Goal: Task Accomplishment & Management: Use online tool/utility

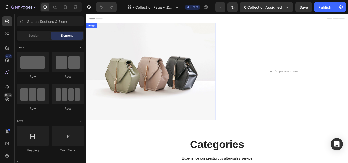
click at [223, 63] on img at bounding box center [161, 81] width 151 height 113
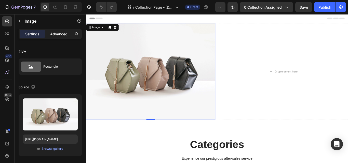
click at [58, 35] on p "Advanced" at bounding box center [58, 33] width 17 height 5
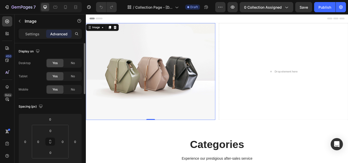
scroll to position [25, 0]
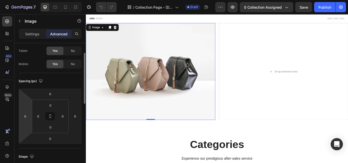
click at [25, 0] on html "7 / Collection Page - Aug 25, 19:51:26 Draft Preview 0 collection assigned Save…" at bounding box center [174, 0] width 348 height 0
click at [25, 117] on input "0" at bounding box center [25, 116] width 8 height 8
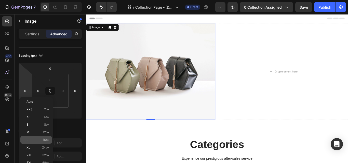
click at [30, 139] on p "L 16px" at bounding box center [37, 140] width 23 height 4
type input "16"
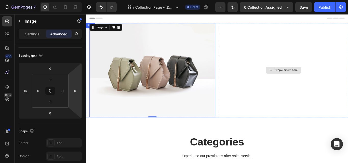
click at [347, 87] on div "Drop element here" at bounding box center [316, 80] width 151 height 110
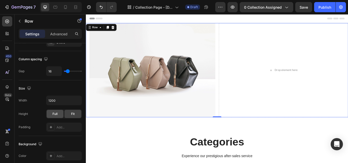
scroll to position [0, 0]
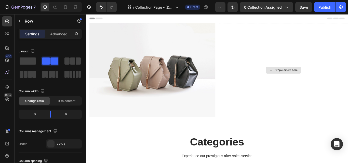
click at [323, 78] on div "Drop element here" at bounding box center [318, 80] width 27 height 4
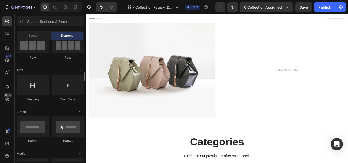
scroll to position [76, 0]
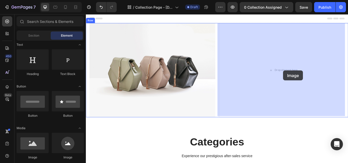
drag, startPoint x: 124, startPoint y: 160, endPoint x: 316, endPoint y: 80, distance: 207.3
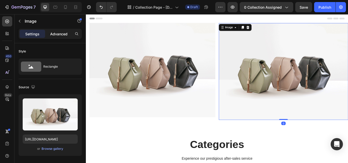
click at [59, 36] on p "Advanced" at bounding box center [58, 33] width 17 height 5
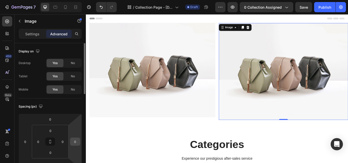
click at [76, 144] on input "0" at bounding box center [75, 142] width 8 height 8
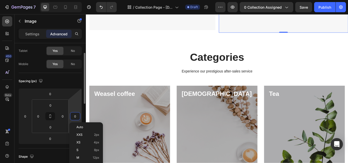
scroll to position [102, 0]
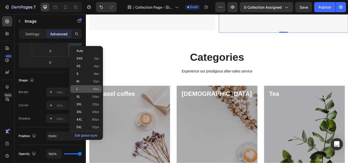
click at [85, 90] on p "L 16px" at bounding box center [87, 89] width 23 height 4
type input "16"
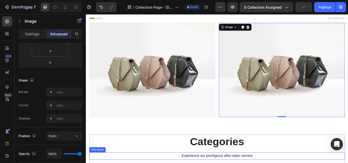
scroll to position [0, 0]
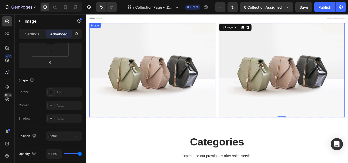
click at [148, 110] on img at bounding box center [163, 80] width 147 height 110
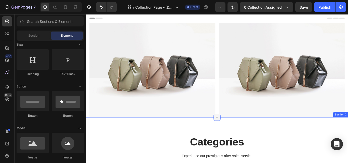
click at [237, 133] on icon at bounding box center [238, 135] width 4 height 4
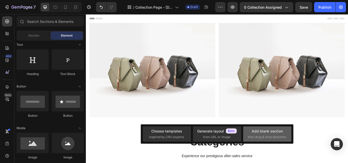
click at [251, 138] on span "then drag & drop elements" at bounding box center [267, 137] width 38 height 5
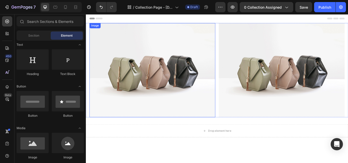
click at [230, 29] on img at bounding box center [163, 80] width 147 height 110
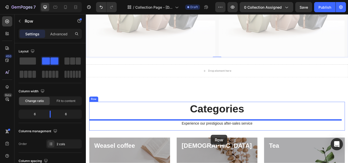
scroll to position [87, 0]
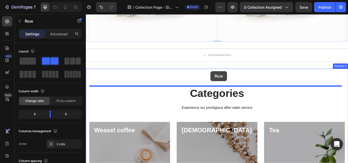
drag, startPoint x: 235, startPoint y: 44, endPoint x: 231, endPoint y: 81, distance: 36.7
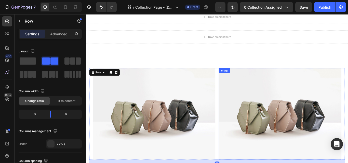
scroll to position [0, 0]
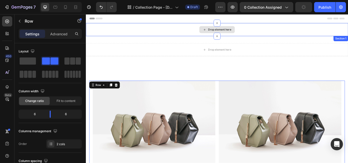
click at [238, 31] on div "Drop element here" at bounding box center [241, 32] width 27 height 4
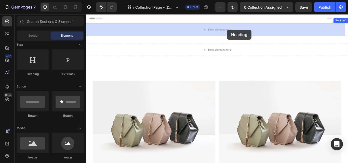
drag, startPoint x: 119, startPoint y: 76, endPoint x: 250, endPoint y: 32, distance: 138.3
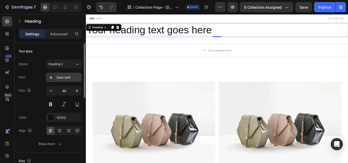
click at [68, 77] on div "Sans-serif" at bounding box center [68, 77] width 24 height 5
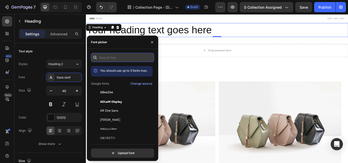
click at [133, 54] on input "text" at bounding box center [122, 57] width 63 height 9
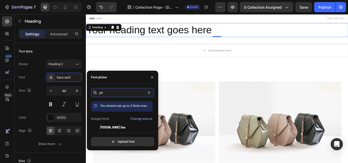
type input "p"
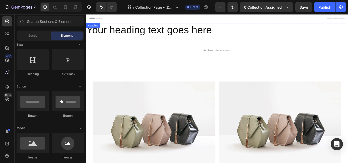
click at [182, 33] on h2 "Your heading text goes here" at bounding box center [238, 33] width 305 height 16
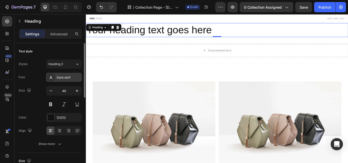
click at [52, 77] on icon at bounding box center [51, 77] width 4 height 4
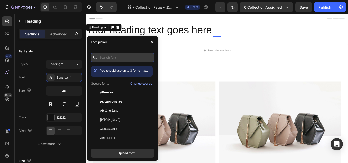
click at [137, 55] on input "text" at bounding box center [122, 57] width 63 height 9
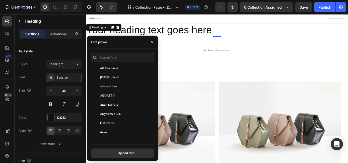
scroll to position [51, 0]
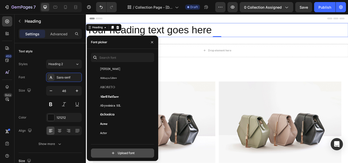
click at [124, 151] on input "file" at bounding box center [133, 153] width 127 height 9
type input "C:\fakepath\Philosopher-Regular.ttf"
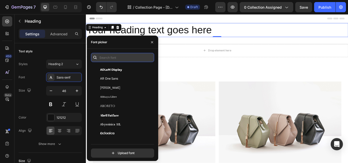
click at [131, 57] on input "text" at bounding box center [122, 57] width 63 height 9
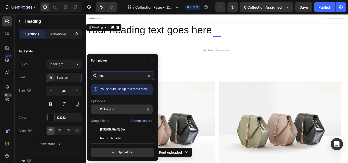
type input "phi"
click at [108, 108] on span "Philosopher" at bounding box center [107, 109] width 15 height 5
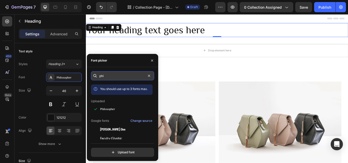
click at [129, 76] on input "phi" at bounding box center [122, 75] width 63 height 9
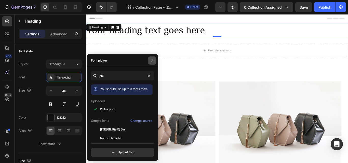
click at [152, 62] on icon "button" at bounding box center [152, 61] width 4 height 4
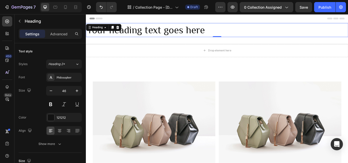
click at [217, 34] on h2 "Your heading text goes here" at bounding box center [238, 33] width 305 height 16
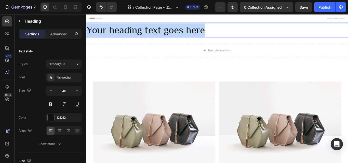
drag, startPoint x: 226, startPoint y: 32, endPoint x: 88, endPoint y: 33, distance: 137.9
click at [88, 33] on p "Your heading text goes here" at bounding box center [238, 32] width 304 height 15
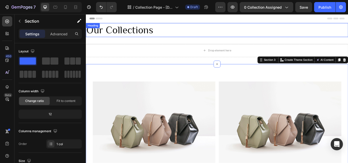
click at [161, 29] on p "Our Collections" at bounding box center [238, 32] width 304 height 15
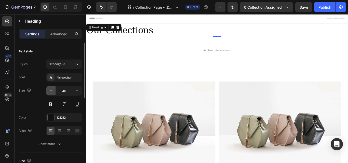
click at [51, 92] on icon "button" at bounding box center [50, 90] width 5 height 5
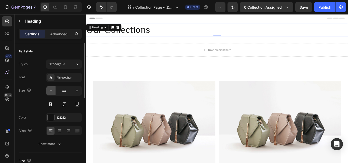
click at [51, 92] on icon "button" at bounding box center [50, 90] width 5 height 5
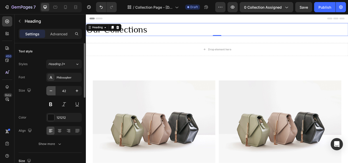
click at [51, 92] on icon "button" at bounding box center [50, 90] width 5 height 5
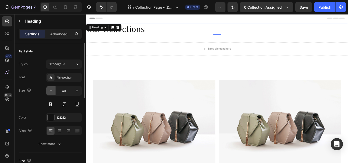
click at [51, 92] on icon "button" at bounding box center [50, 90] width 5 height 5
click at [49, 93] on icon "button" at bounding box center [50, 90] width 5 height 5
type input "38"
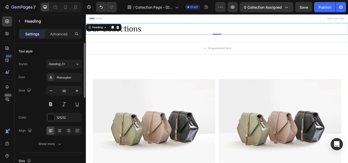
click at [39, 106] on div "Size 38" at bounding box center [50, 97] width 63 height 23
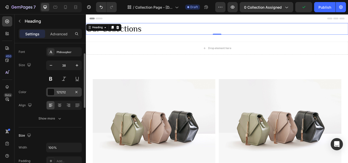
click at [66, 93] on div "121212" at bounding box center [63, 92] width 15 height 5
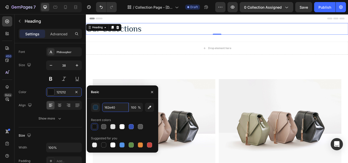
type input "162E40"
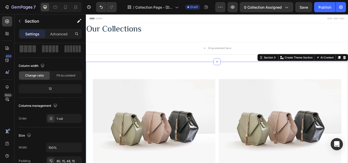
scroll to position [0, 0]
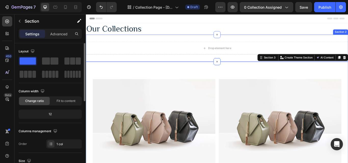
click at [140, 31] on p "Our Collections" at bounding box center [238, 31] width 304 height 12
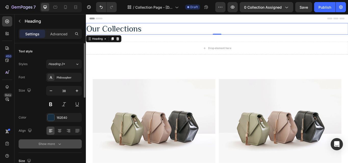
scroll to position [25, 0]
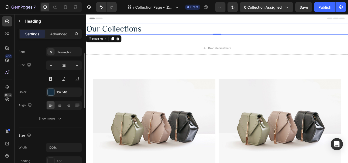
click at [67, 112] on div "Font Philosopher Size 38 Color 162E40 Align Show more" at bounding box center [50, 85] width 63 height 76
click at [67, 117] on button "Show more" at bounding box center [50, 118] width 63 height 9
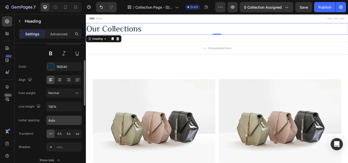
scroll to position [0, 0]
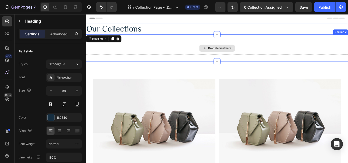
click at [235, 55] on div "Drop element here" at bounding box center [241, 54] width 27 height 4
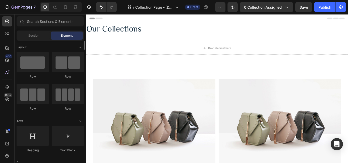
scroll to position [51, 0]
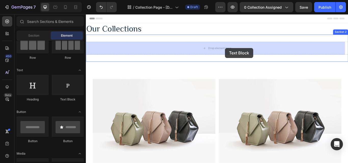
drag, startPoint x: 150, startPoint y: 102, endPoint x: 248, endPoint y: 54, distance: 109.1
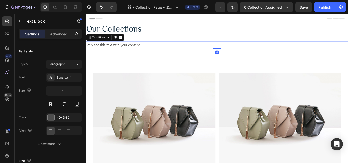
click at [155, 51] on div "Replace this text with your content" at bounding box center [238, 50] width 305 height 8
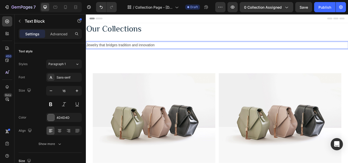
click at [169, 52] on p "Jewelry that bridges tradition and innovation" at bounding box center [238, 50] width 304 height 7
click at [141, 49] on p "Jewelry that bridges tradition and innovation." at bounding box center [238, 50] width 304 height 7
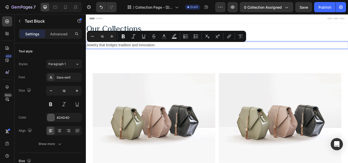
click at [161, 51] on p "Jewelry that bridges tradition and innovation." at bounding box center [238, 50] width 304 height 7
drag, startPoint x: 170, startPoint y: 50, endPoint x: 81, endPoint y: 55, distance: 89.3
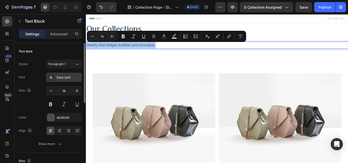
click at [66, 78] on div "Sans-serif" at bounding box center [68, 77] width 24 height 5
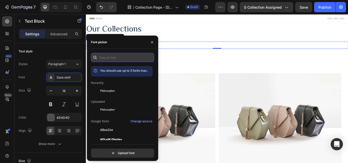
click at [112, 54] on input "text" at bounding box center [122, 57] width 63 height 9
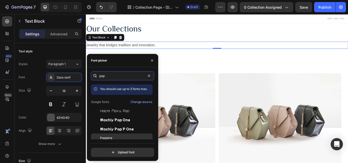
type input "pop"
click at [123, 138] on div "Poppins" at bounding box center [125, 138] width 51 height 5
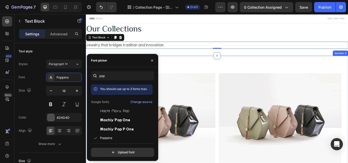
click at [224, 59] on div "Jewelry that bridges tradition and innovation. Text Block 0 Section 2" at bounding box center [238, 50] width 305 height 25
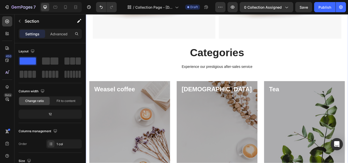
scroll to position [153, 0]
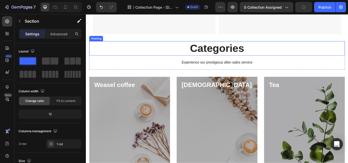
click at [253, 56] on p "Categories" at bounding box center [238, 54] width 297 height 16
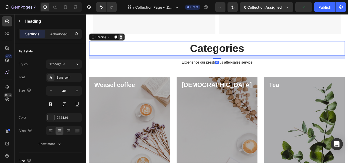
click at [128, 39] on icon at bounding box center [126, 41] width 4 height 4
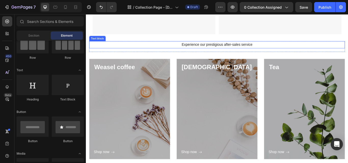
click at [277, 50] on p "Experience our prestigious after-sales service" at bounding box center [238, 49] width 297 height 7
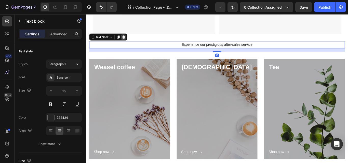
click at [130, 39] on icon at bounding box center [130, 41] width 4 height 4
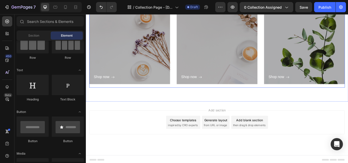
scroll to position [243, 0]
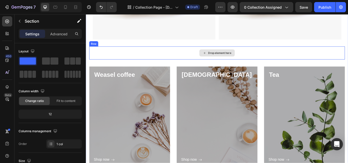
scroll to position [142, 0]
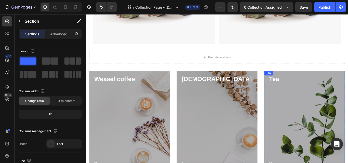
click at [347, 78] on div "Image Image Row Drop element here Row Weasel coffee Heading Shop now Button Row…" at bounding box center [239, 74] width 298 height 264
click at [347, 73] on div "Image Image Row Drop element here Row Weasel coffee Heading Shop now Button Row…" at bounding box center [239, 74] width 298 height 264
click at [347, 86] on p "Tea" at bounding box center [340, 90] width 82 height 9
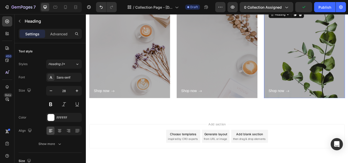
scroll to position [218, 0]
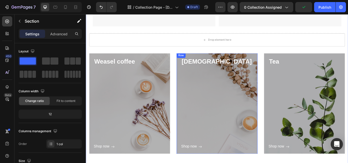
scroll to position [116, 0]
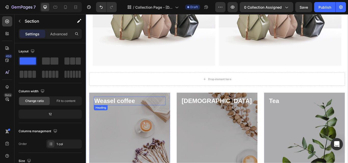
click at [147, 117] on p "Weasel coffee" at bounding box center [136, 115] width 82 height 9
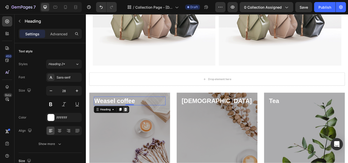
click at [133, 124] on icon at bounding box center [132, 125] width 4 height 4
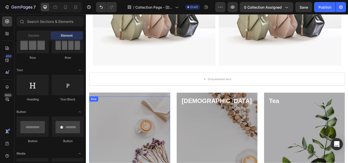
click at [174, 117] on div "Shop now Button" at bounding box center [136, 165] width 83 height 98
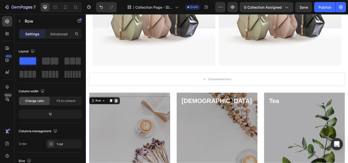
click at [121, 114] on icon at bounding box center [120, 116] width 3 height 4
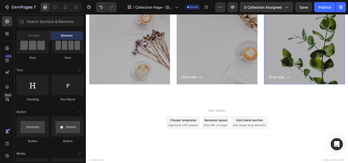
scroll to position [243, 0]
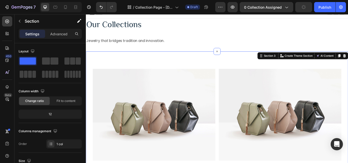
scroll to position [0, 0]
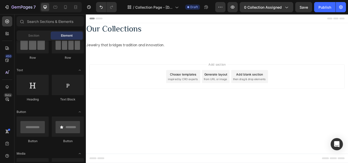
click at [278, 87] on div "Add blank section" at bounding box center [276, 84] width 31 height 5
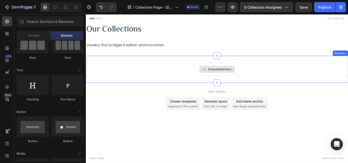
click at [236, 81] on div "Drop element here" at bounding box center [238, 79] width 41 height 8
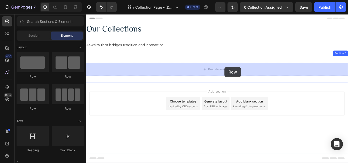
drag, startPoint x: 160, startPoint y: 80, endPoint x: 247, endPoint y: 76, distance: 87.4
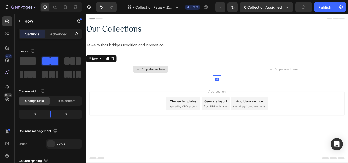
click at [178, 75] on div "Drop element here" at bounding box center [160, 79] width 41 height 8
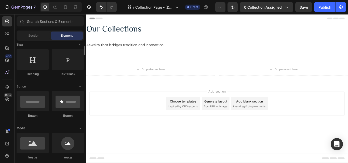
scroll to position [127, 0]
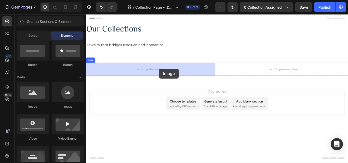
drag, startPoint x: 140, startPoint y: 104, endPoint x: 171, endPoint y: 78, distance: 40.2
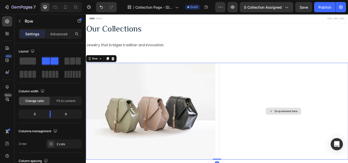
click at [290, 105] on div "Drop element here" at bounding box center [316, 127] width 151 height 113
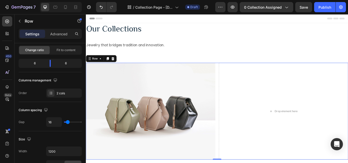
scroll to position [0, 0]
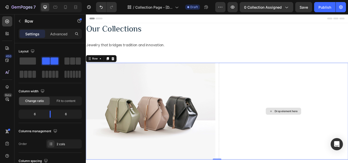
click at [308, 123] on div "Drop element here" at bounding box center [315, 127] width 41 height 8
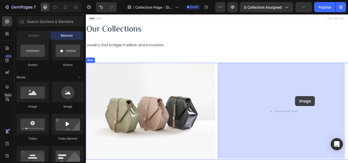
drag, startPoint x: 129, startPoint y: 108, endPoint x: 330, endPoint y: 110, distance: 201.1
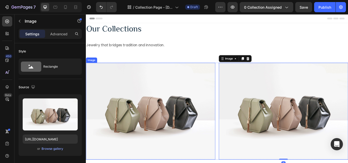
click at [128, 108] on img at bounding box center [161, 127] width 151 height 113
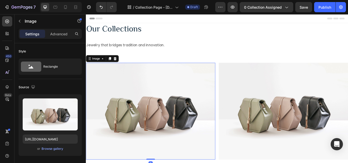
click at [131, 92] on img at bounding box center [161, 127] width 151 height 113
click at [61, 35] on p "Advanced" at bounding box center [58, 33] width 17 height 5
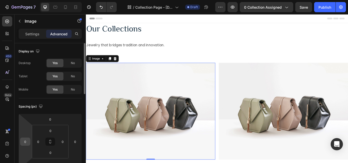
click at [28, 139] on input "0" at bounding box center [25, 142] width 8 height 8
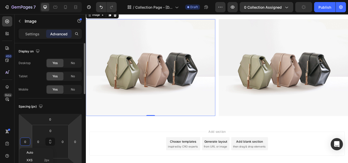
scroll to position [51, 0]
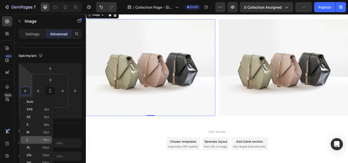
click at [40, 139] on p "L 16px" at bounding box center [37, 140] width 23 height 4
type input "16"
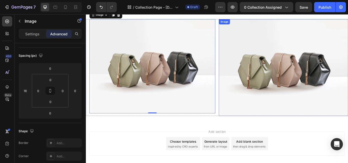
click at [305, 56] on img at bounding box center [316, 76] width 151 height 113
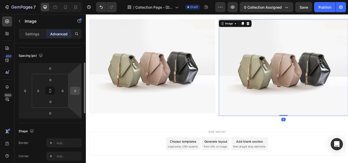
click at [74, 94] on input "0" at bounding box center [75, 91] width 8 height 8
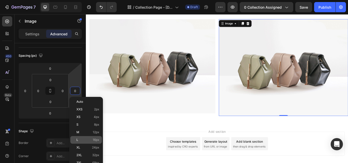
click at [84, 139] on p "L 16px" at bounding box center [87, 140] width 23 height 4
type input "16"
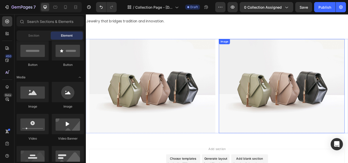
scroll to position [0, 0]
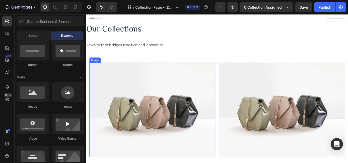
click at [201, 137] on img at bounding box center [163, 126] width 147 height 110
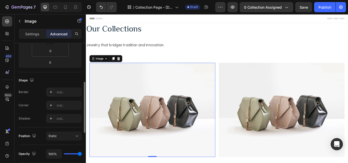
scroll to position [127, 0]
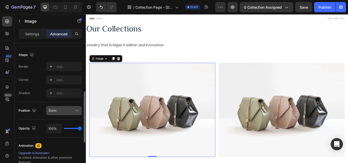
click at [76, 112] on icon at bounding box center [76, 110] width 5 height 5
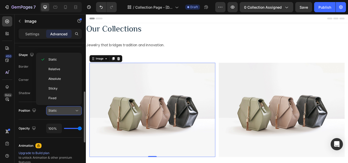
click at [76, 111] on icon at bounding box center [76, 110] width 5 height 5
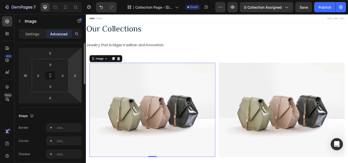
scroll to position [0, 0]
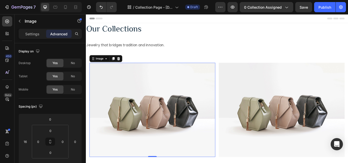
click at [58, 35] on p "Advanced" at bounding box center [58, 33] width 17 height 5
click at [25, 35] on div "Settings" at bounding box center [32, 34] width 25 height 8
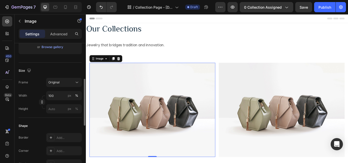
scroll to position [153, 0]
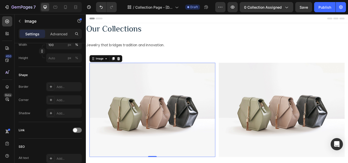
click at [128, 135] on img at bounding box center [163, 126] width 147 height 110
click at [153, 119] on img at bounding box center [163, 126] width 147 height 110
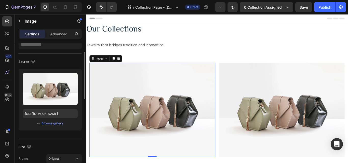
scroll to position [0, 0]
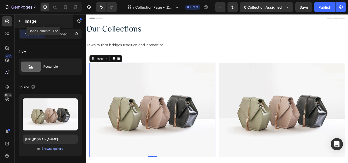
click at [20, 21] on icon "button" at bounding box center [20, 21] width 4 height 4
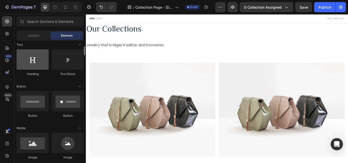
scroll to position [25, 0]
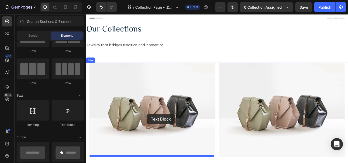
drag, startPoint x: 156, startPoint y: 128, endPoint x: 157, endPoint y: 131, distance: 3.4
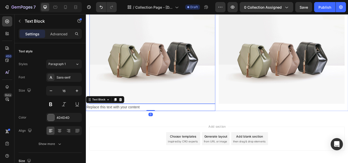
scroll to position [76, 0]
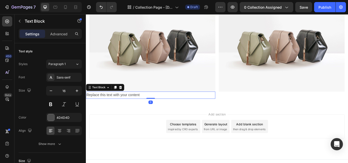
click at [151, 105] on div "Replace this text with your content" at bounding box center [161, 109] width 151 height 8
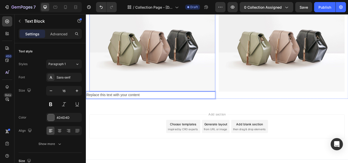
drag, startPoint x: 151, startPoint y: 105, endPoint x: 153, endPoint y: 79, distance: 26.0
click at [153, 79] on div "Image Replace this text with your content Text Block 0" at bounding box center [161, 54] width 151 height 118
click at [156, 85] on img at bounding box center [163, 50] width 147 height 110
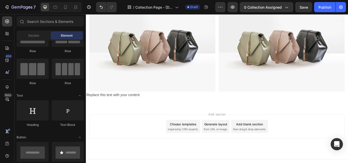
click at [274, 143] on div "Add blank section" at bounding box center [276, 142] width 31 height 5
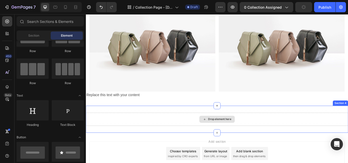
click at [251, 136] on div "Drop element here" at bounding box center [241, 137] width 27 height 4
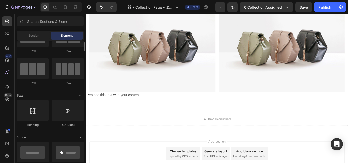
scroll to position [0, 0]
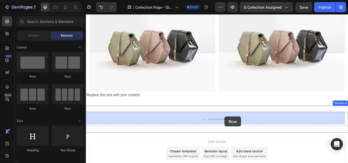
drag, startPoint x: 153, startPoint y: 83, endPoint x: 247, endPoint y: 134, distance: 106.5
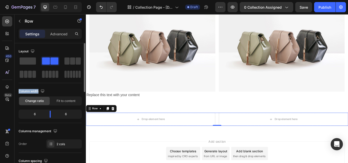
drag, startPoint x: 50, startPoint y: 61, endPoint x: 60, endPoint y: 87, distance: 28.6
click at [60, 87] on div "Layout Column width Change ratio Fit to content 6 6 Columns management Order 2 …" at bounding box center [50, 97] width 63 height 101
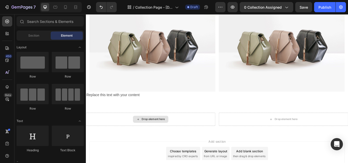
click at [174, 135] on div "Drop element here" at bounding box center [164, 137] width 27 height 4
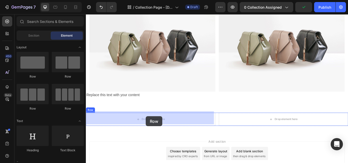
drag, startPoint x: 155, startPoint y: 81, endPoint x: 155, endPoint y: 133, distance: 52.7
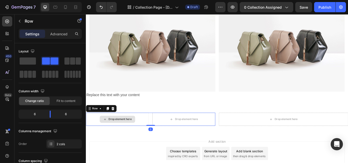
click at [130, 138] on div "Drop element here" at bounding box center [122, 137] width 41 height 8
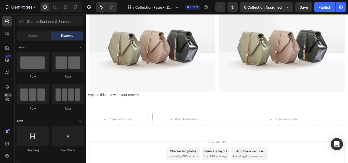
scroll to position [76, 0]
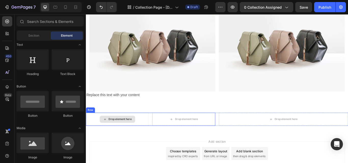
click at [128, 133] on div "Drop element here" at bounding box center [122, 137] width 41 height 8
click at [124, 137] on div "Drop element here" at bounding box center [125, 137] width 27 height 4
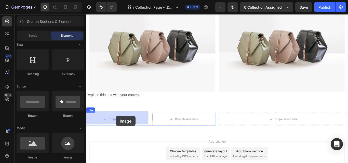
drag, startPoint x: 115, startPoint y: 162, endPoint x: 121, endPoint y: 133, distance: 29.3
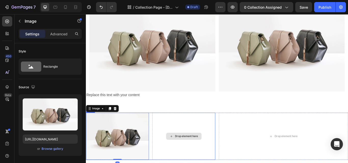
click at [195, 155] on div "Drop element here" at bounding box center [202, 157] width 27 height 4
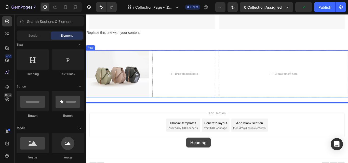
scroll to position [152, 0]
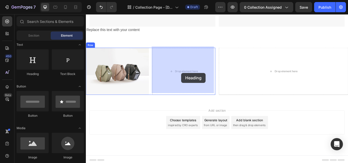
drag, startPoint x: 116, startPoint y: 76, endPoint x: 197, endPoint y: 83, distance: 81.2
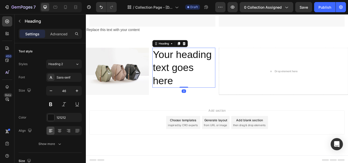
click at [195, 69] on h2 "Your heading text goes here" at bounding box center [199, 76] width 73 height 47
click at [183, 62] on p "Your heading text goes here" at bounding box center [200, 77] width 72 height 46
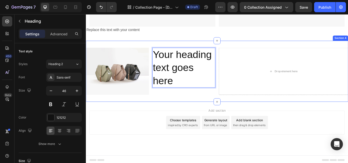
click at [164, 51] on div "Image Your heading text goes here Heading 0 Row Drop element here Row Section 4" at bounding box center [238, 80] width 305 height 71
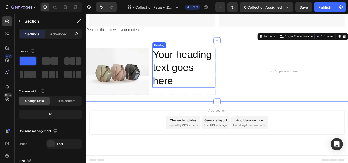
click at [173, 72] on p "Your heading text goes here" at bounding box center [200, 77] width 72 height 46
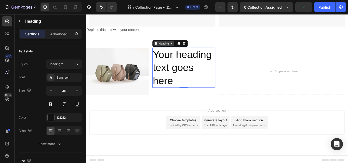
click at [185, 48] on icon at bounding box center [186, 48] width 2 height 1
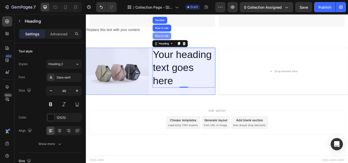
click at [175, 38] on div "Row 2 cols" at bounding box center [174, 39] width 18 height 3
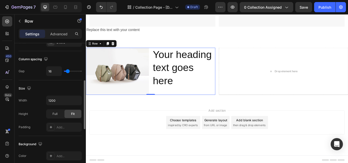
scroll to position [127, 0]
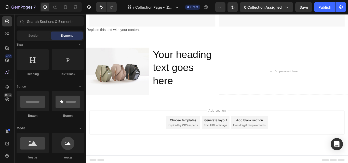
click at [196, 142] on span "inspired by CRO experts" at bounding box center [198, 144] width 35 height 5
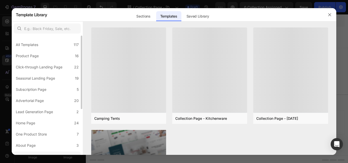
scroll to position [74, 0]
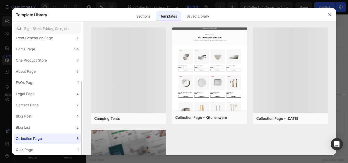
click at [45, 140] on label "Collection Page 3" at bounding box center [47, 139] width 67 height 10
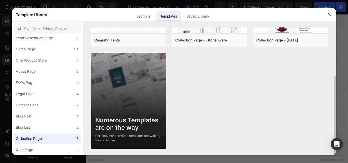
scroll to position [0, 0]
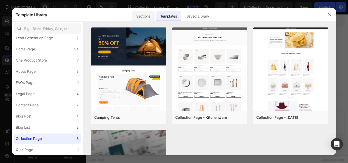
click at [141, 15] on div "Sections" at bounding box center [143, 16] width 22 height 10
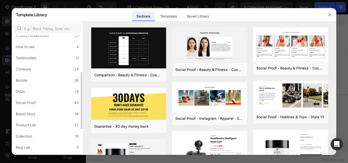
scroll to position [102, 0]
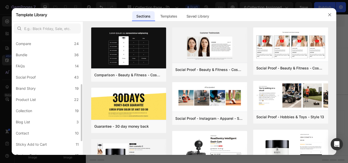
click at [36, 106] on div "All Sections 446 Hero Section 76 Product Detail 34 Brands 11 Trusted Badges 7 G…" at bounding box center [47, 58] width 71 height 249
click at [35, 109] on label "Collection 19" at bounding box center [47, 111] width 67 height 10
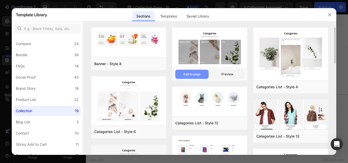
click at [200, 75] on div "Add to page" at bounding box center [191, 74] width 17 height 5
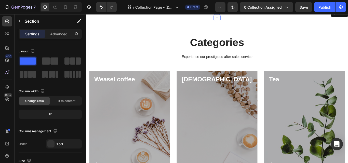
scroll to position [252, 0]
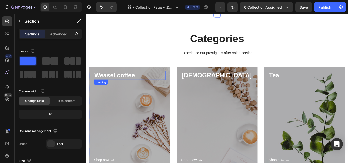
click at [120, 85] on p "Weasel coffee" at bounding box center [136, 85] width 82 height 9
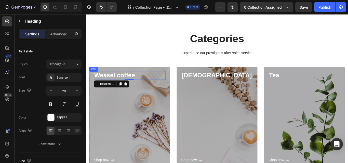
click at [162, 106] on div "Shop now Button" at bounding box center [136, 140] width 83 height 98
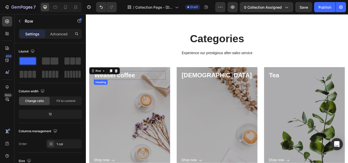
click at [126, 87] on p "Weasel coffee" at bounding box center [136, 85] width 82 height 9
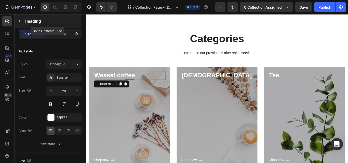
click at [20, 20] on icon "button" at bounding box center [20, 21] width 4 height 4
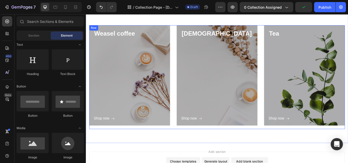
scroll to position [275, 0]
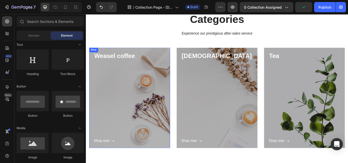
click at [157, 110] on div "Shop now Button" at bounding box center [136, 117] width 83 height 98
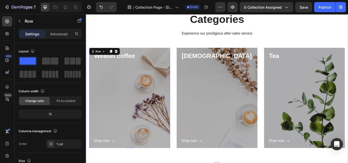
click at [186, 48] on div "Categories Heading Experience our prestigious after-sales service Text block Ro…" at bounding box center [239, 95] width 298 height 167
click at [50, 112] on div "12" at bounding box center [50, 114] width 61 height 7
click at [153, 114] on div "Shop now Button" at bounding box center [136, 117] width 83 height 98
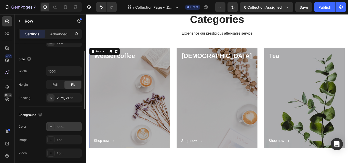
scroll to position [51, 0]
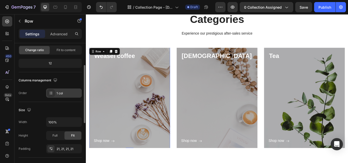
click at [60, 93] on div "1 col" at bounding box center [68, 93] width 24 height 5
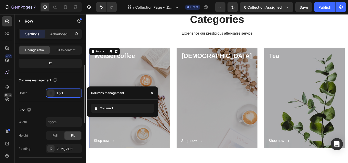
click at [71, 82] on div "Columns management" at bounding box center [50, 80] width 63 height 8
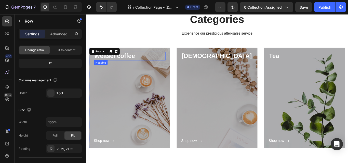
click at [113, 65] on p "Weasel coffee" at bounding box center [136, 63] width 82 height 9
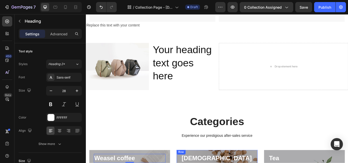
scroll to position [148, 0]
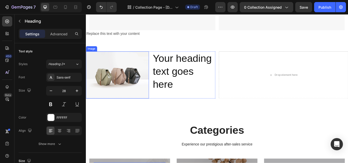
click at [139, 76] on img at bounding box center [122, 85] width 73 height 55
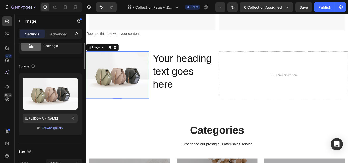
scroll to position [0, 0]
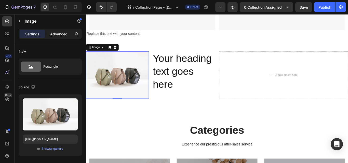
click at [63, 35] on p "Advanced" at bounding box center [58, 33] width 17 height 5
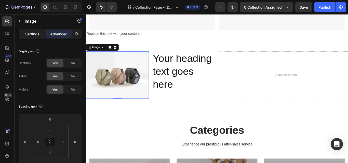
click at [28, 38] on div "Settings" at bounding box center [32, 34] width 25 height 8
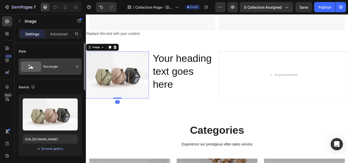
click at [37, 67] on icon at bounding box center [31, 67] width 20 height 10
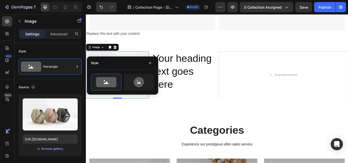
click at [154, 62] on div "Style" at bounding box center [122, 62] width 71 height 13
click at [150, 63] on icon "button" at bounding box center [150, 63] width 4 height 4
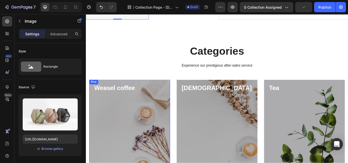
scroll to position [250, 0]
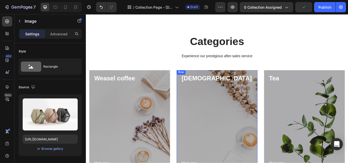
click at [208, 102] on div "Shop now Button" at bounding box center [238, 143] width 83 height 98
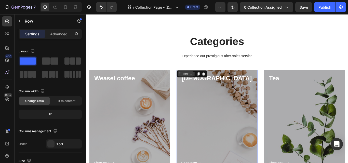
click at [206, 82] on icon at bounding box center [208, 84] width 4 height 4
click at [254, 129] on div "Shop now Button" at bounding box center [238, 143] width 83 height 98
click at [222, 82] on icon at bounding box center [222, 84] width 3 height 4
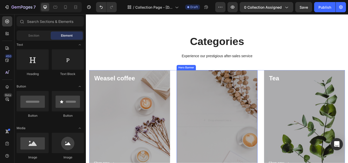
click at [232, 103] on div "Overlay" at bounding box center [238, 138] width 94 height 117
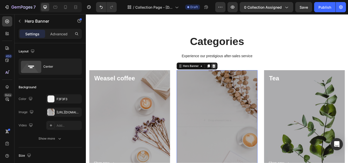
click at [234, 73] on icon at bounding box center [235, 75] width 4 height 4
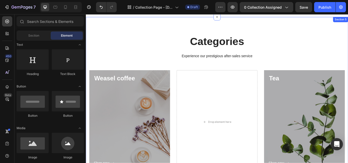
click at [285, 75] on div "Categories Heading Experience our prestigious after-sales service Text block Ro…" at bounding box center [239, 121] width 298 height 167
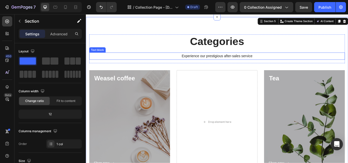
click at [346, 61] on p "Experience our prestigious after-sales service" at bounding box center [238, 63] width 297 height 7
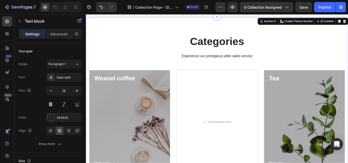
click at [347, 76] on div "Categories Heading Experience our prestigious after-sales service Text block Ro…" at bounding box center [239, 121] width 298 height 167
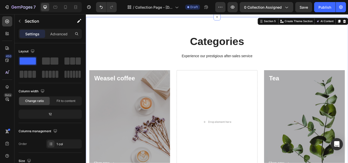
click at [347, 83] on div "Categories Heading Experience our prestigious after-sales service Text block Ro…" at bounding box center [238, 117] width 305 height 199
click at [236, 104] on div "Drop element here" at bounding box center [238, 140] width 94 height 121
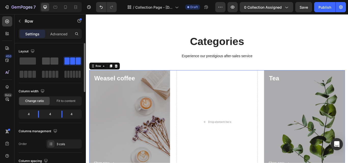
click at [55, 62] on span at bounding box center [54, 61] width 8 height 7
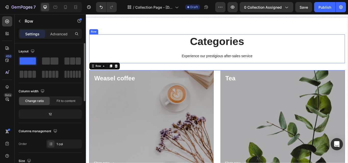
click at [347, 67] on div "Categories Heading Experience our prestigious after-sales service Text block" at bounding box center [239, 54] width 298 height 33
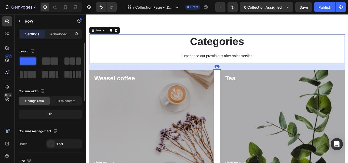
click at [347, 75] on div "32" at bounding box center [239, 76] width 298 height 8
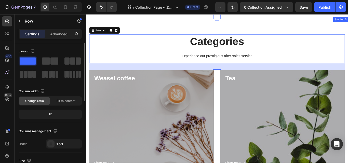
click at [347, 28] on div "Categories Heading Experience our prestigious after-sales service Text block Ro…" at bounding box center [238, 117] width 305 height 199
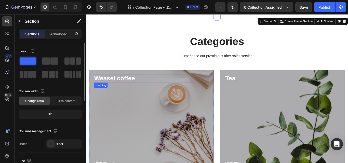
click at [127, 88] on p "Weasel coffee" at bounding box center [161, 89] width 133 height 9
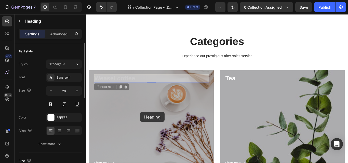
scroll to position [245, 0]
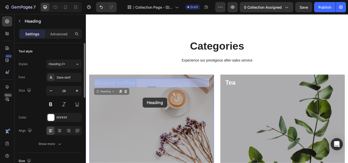
drag, startPoint x: 129, startPoint y: 90, endPoint x: 152, endPoint y: 111, distance: 31.7
click at [152, 111] on div "Header Image Your heading text goes here Heading Row Drop element here Row Sect…" at bounding box center [238, 33] width 305 height 526
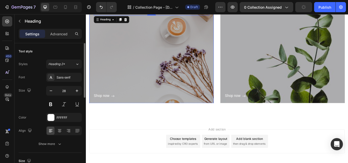
scroll to position [295, 0]
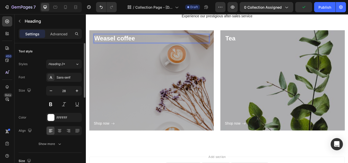
click at [128, 43] on p "Weasel coffee" at bounding box center [161, 42] width 133 height 9
click at [142, 63] on div "Shop now Button" at bounding box center [162, 97] width 134 height 98
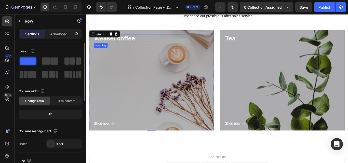
click at [142, 47] on h3 "Weasel coffee" at bounding box center [162, 43] width 134 height 10
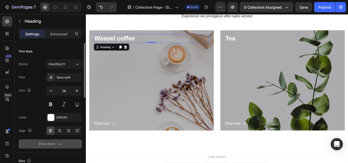
click at [58, 145] on icon "button" at bounding box center [59, 144] width 5 height 5
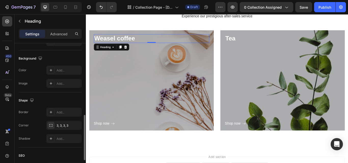
scroll to position [187, 0]
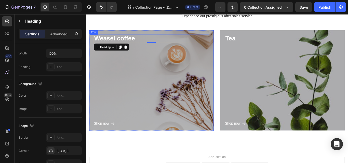
click at [200, 117] on div "Shop now Button" at bounding box center [162, 97] width 134 height 98
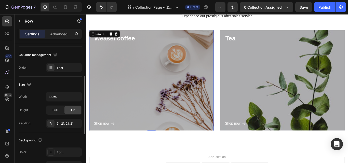
scroll to position [102, 0]
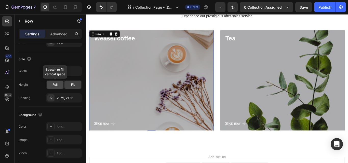
click at [59, 84] on div "Full" at bounding box center [55, 85] width 17 height 8
click at [75, 84] on div "Fit" at bounding box center [72, 85] width 17 height 8
click at [115, 43] on p "Weasel coffee" at bounding box center [161, 42] width 133 height 9
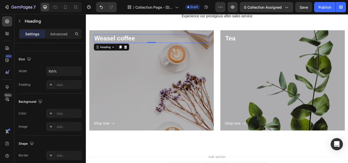
scroll to position [0, 0]
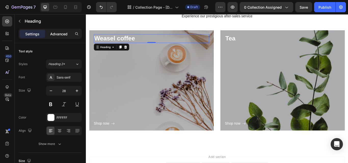
click at [64, 34] on p "Advanced" at bounding box center [58, 33] width 17 height 5
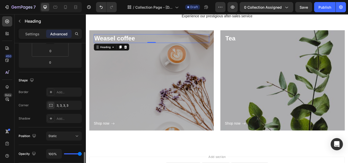
scroll to position [153, 0]
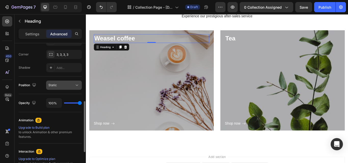
click at [75, 84] on icon at bounding box center [76, 85] width 5 height 5
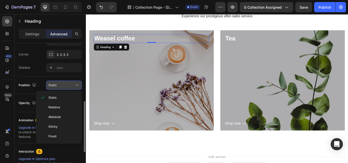
click at [75, 84] on icon at bounding box center [76, 85] width 5 height 5
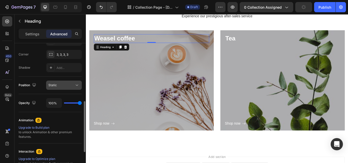
click at [69, 84] on div "Static" at bounding box center [61, 85] width 26 height 5
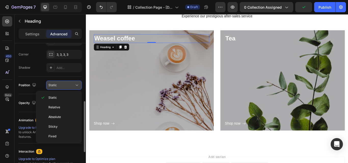
click at [69, 85] on div "Static" at bounding box center [61, 85] width 26 height 5
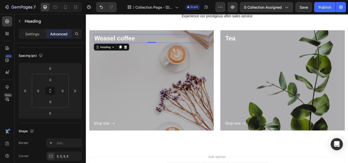
scroll to position [0, 0]
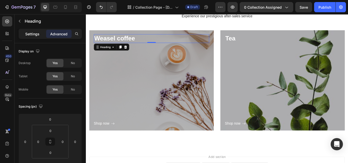
click at [38, 33] on p "Settings" at bounding box center [32, 33] width 14 height 5
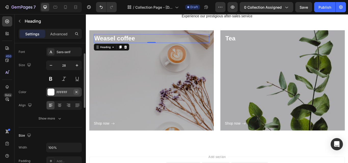
scroll to position [51, 0]
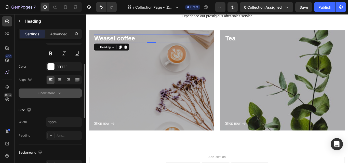
click at [68, 93] on button "Show more" at bounding box center [50, 93] width 63 height 9
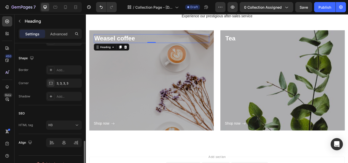
scroll to position [263, 0]
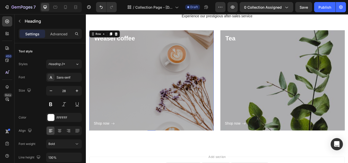
click at [111, 103] on div "Shop now Button" at bounding box center [162, 97] width 134 height 98
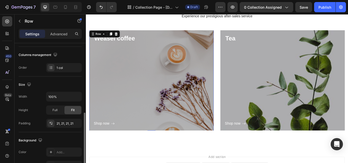
scroll to position [102, 0]
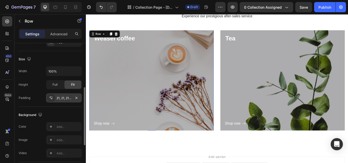
click at [52, 97] on icon at bounding box center [51, 98] width 4 height 4
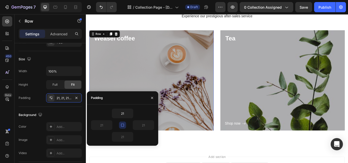
click at [185, 82] on div "Shop now Button" at bounding box center [162, 97] width 134 height 98
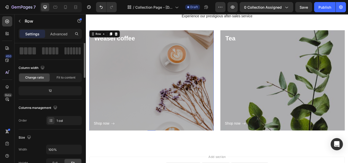
scroll to position [0, 0]
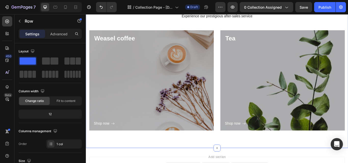
click at [222, 29] on div "Categories Heading Experience our prestigious after-sales service Text block Ro…" at bounding box center [239, 75] width 298 height 167
click at [248, 47] on p "Tea" at bounding box center [314, 42] width 133 height 9
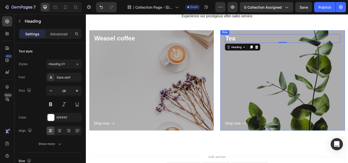
click at [248, 73] on div "Shop now Button" at bounding box center [315, 97] width 134 height 98
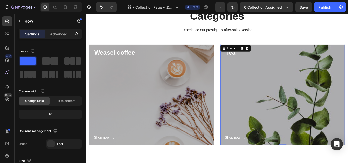
scroll to position [270, 0]
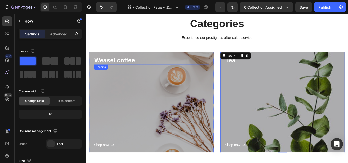
click at [125, 68] on h3 "Weasel coffee" at bounding box center [162, 68] width 134 height 10
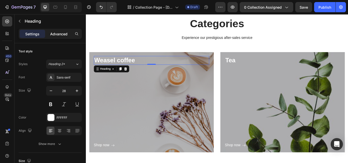
click at [60, 32] on p "Advanced" at bounding box center [58, 33] width 17 height 5
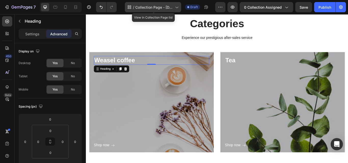
click at [173, 8] on span "Collection Page - Aug 25, 19:51:26" at bounding box center [154, 7] width 38 height 5
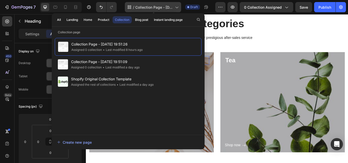
click at [177, 7] on icon at bounding box center [176, 7] width 5 height 5
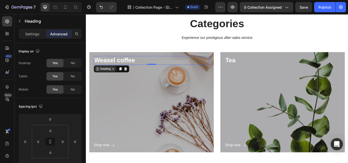
click at [117, 78] on icon at bounding box center [118, 78] width 2 height 1
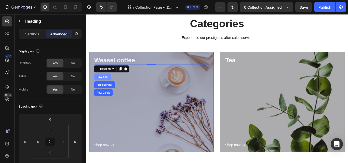
click at [102, 88] on div "Row 1 col" at bounding box center [105, 87] width 16 height 3
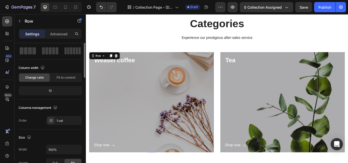
scroll to position [0, 0]
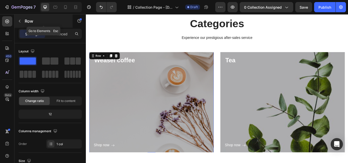
click at [53, 18] on div "Row" at bounding box center [44, 21] width 58 height 13
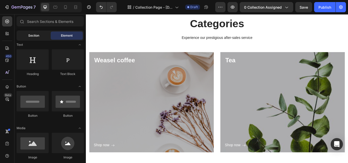
click at [34, 35] on span "Section" at bounding box center [33, 35] width 11 height 5
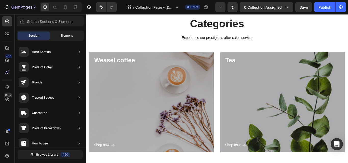
click at [56, 35] on div "Element" at bounding box center [67, 36] width 32 height 8
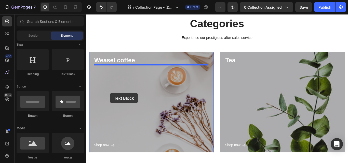
drag, startPoint x: 155, startPoint y: 76, endPoint x: 114, endPoint y: 106, distance: 51.3
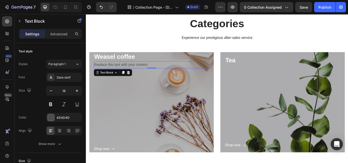
click at [127, 72] on div "Replace this text with your content" at bounding box center [162, 73] width 134 height 8
click at [158, 72] on p "Replace this text with your content" at bounding box center [161, 73] width 133 height 7
click at [178, 76] on p "Replace this text with your content" at bounding box center [161, 73] width 133 height 7
click at [222, 62] on h3 "Weasel coffee" at bounding box center [162, 64] width 134 height 10
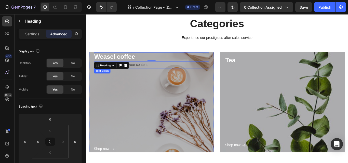
click at [217, 76] on p "Replace this text with your content" at bounding box center [161, 73] width 133 height 7
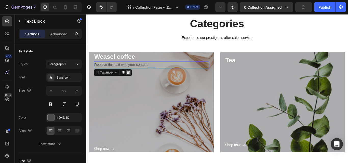
click at [136, 82] on icon at bounding box center [135, 82] width 3 height 4
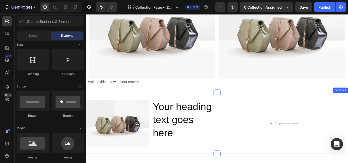
scroll to position [66, 0]
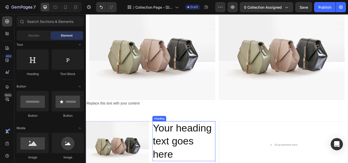
click at [177, 153] on h2 "Your heading text goes here" at bounding box center [199, 162] width 73 height 47
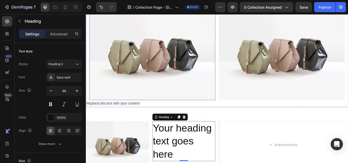
click at [177, 79] on img at bounding box center [163, 60] width 147 height 110
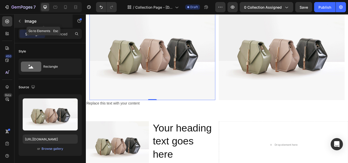
click at [21, 21] on icon "button" at bounding box center [20, 21] width 4 height 4
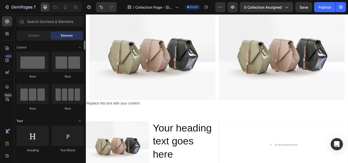
scroll to position [25, 0]
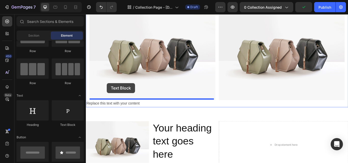
drag, startPoint x: 155, startPoint y: 129, endPoint x: 110, endPoint y: 95, distance: 55.9
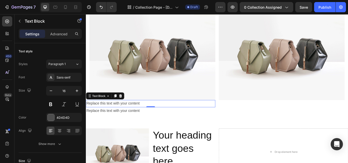
click at [150, 117] on div "Replace this text with your content" at bounding box center [161, 119] width 151 height 8
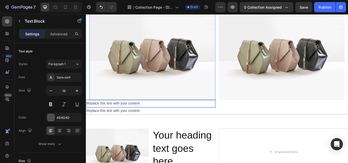
click at [154, 80] on img at bounding box center [163, 60] width 147 height 110
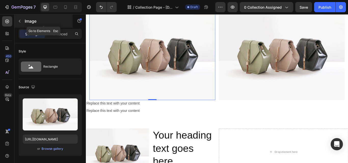
click at [22, 19] on button "button" at bounding box center [20, 21] width 8 height 8
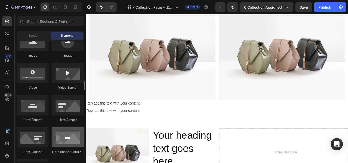
scroll to position [204, 0]
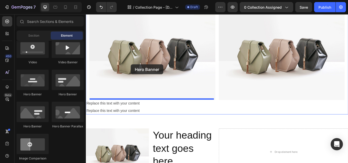
drag, startPoint x: 155, startPoint y: 100, endPoint x: 138, endPoint y: 73, distance: 32.3
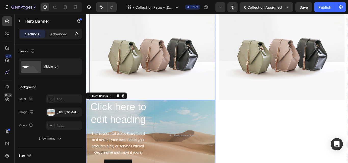
click at [146, 74] on img at bounding box center [163, 60] width 147 height 110
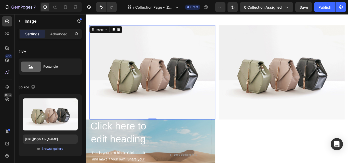
scroll to position [16, 0]
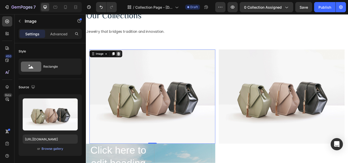
click at [124, 60] on icon at bounding box center [124, 61] width 4 height 4
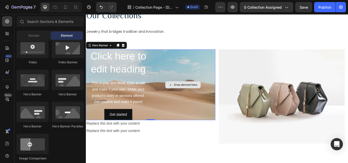
click at [185, 120] on div "Drop element here" at bounding box center [198, 96] width 67 height 83
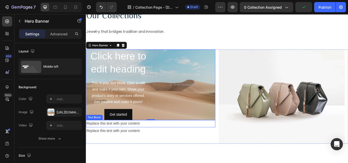
click at [134, 142] on p "Replace this text with your content" at bounding box center [161, 141] width 150 height 7
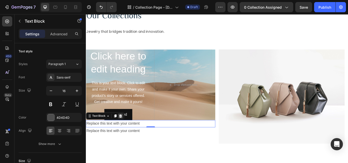
click at [125, 134] on icon at bounding box center [125, 133] width 3 height 4
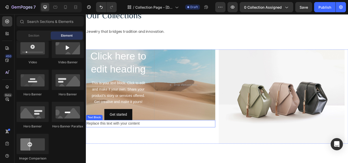
click at [130, 143] on div "Replace this text with your content" at bounding box center [161, 142] width 151 height 8
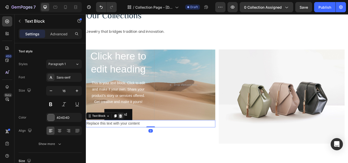
click at [128, 133] on icon at bounding box center [126, 133] width 4 height 4
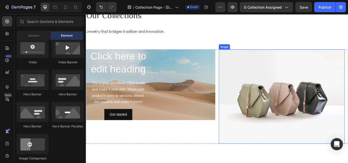
click at [299, 92] on img at bounding box center [314, 110] width 147 height 110
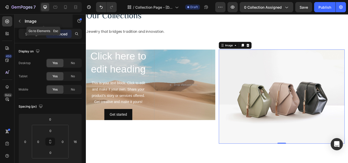
click at [22, 20] on button "button" at bounding box center [20, 21] width 8 height 8
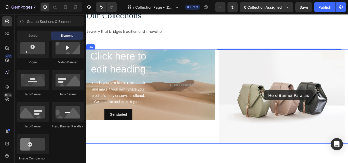
drag, startPoint x: 152, startPoint y: 134, endPoint x: 293, endPoint y: 103, distance: 144.9
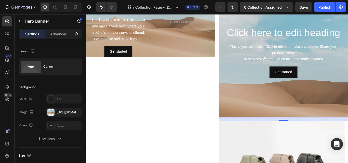
scroll to position [127, 0]
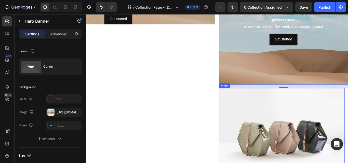
click at [301, 120] on img at bounding box center [314, 156] width 147 height 110
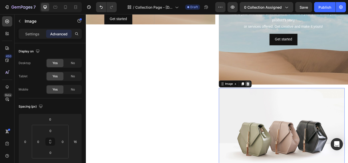
click at [273, 95] on icon at bounding box center [274, 96] width 3 height 4
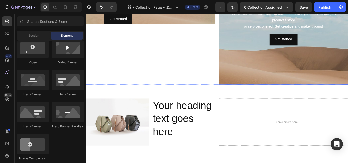
scroll to position [25, 0]
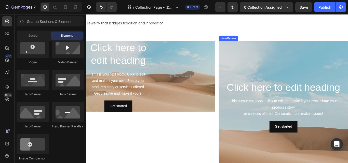
click at [333, 65] on div "Background Image" at bounding box center [316, 153] width 151 height 229
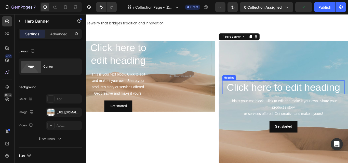
click at [318, 99] on h2 "Click here to edit heading" at bounding box center [316, 100] width 143 height 16
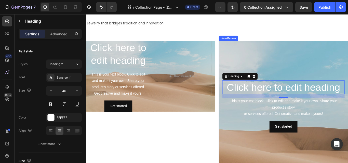
click at [310, 72] on div "Background Image" at bounding box center [316, 153] width 151 height 229
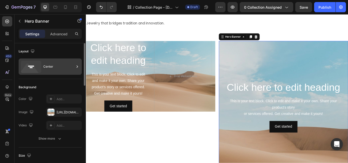
click at [45, 69] on div "Center" at bounding box center [58, 67] width 31 height 12
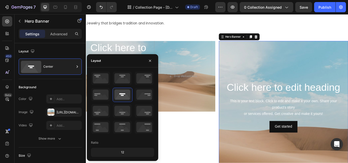
click at [292, 46] on div "Background Image" at bounding box center [316, 153] width 151 height 229
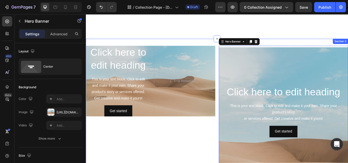
scroll to position [0, 0]
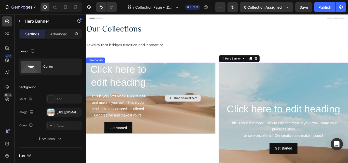
click at [172, 147] on div "Drop element here" at bounding box center [198, 112] width 67 height 83
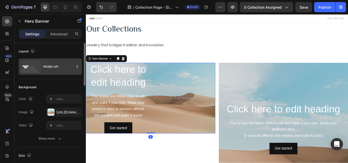
click at [36, 64] on icon at bounding box center [31, 67] width 20 height 12
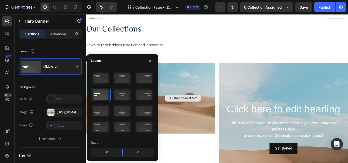
click at [186, 110] on div "Drop element here" at bounding box center [198, 112] width 41 height 8
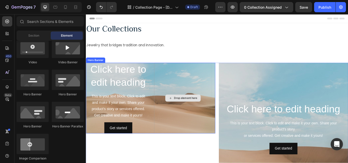
click at [188, 130] on div "Drop element here" at bounding box center [198, 112] width 67 height 83
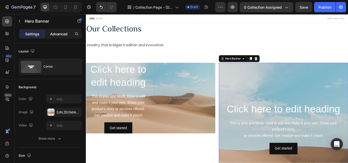
click at [63, 33] on p "Advanced" at bounding box center [58, 33] width 17 height 5
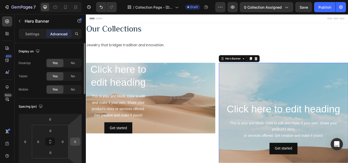
click at [75, 141] on input "0" at bounding box center [75, 142] width 8 height 8
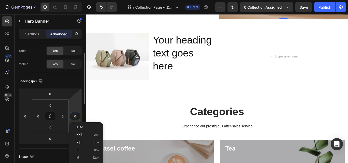
scroll to position [76, 0]
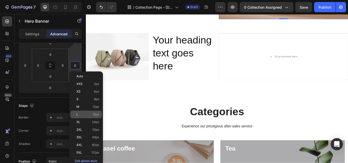
click at [92, 115] on p "L 16px" at bounding box center [87, 115] width 23 height 4
type input "16"
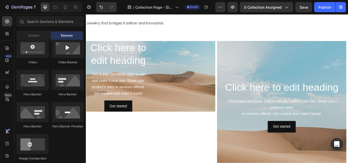
scroll to position [0, 0]
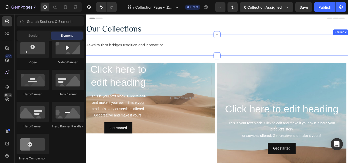
click at [324, 56] on div "Jewelry that bridges tradition and innovation. Text Block Section 2" at bounding box center [238, 50] width 305 height 25
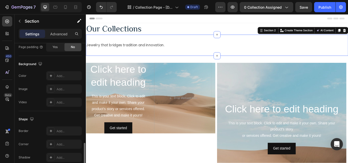
scroll to position [176, 0]
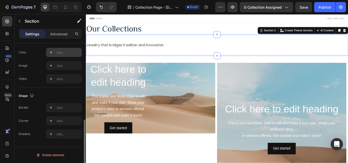
click at [51, 51] on icon at bounding box center [51, 52] width 4 height 4
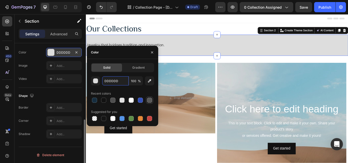
type input "v"
paste input "AAC6CC"
type input "AAC6CC"
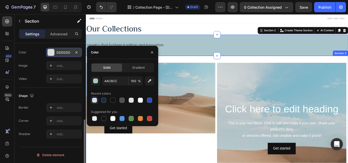
click at [183, 68] on div "Click here to edit heading Heading This is your text block. Click to edit and m…" at bounding box center [238, 147] width 305 height 169
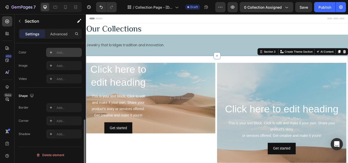
click at [59, 54] on div "Add..." at bounding box center [68, 52] width 24 height 5
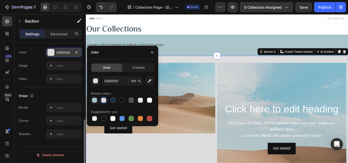
click at [96, 100] on div at bounding box center [94, 100] width 5 height 5
type input "AAC6CC"
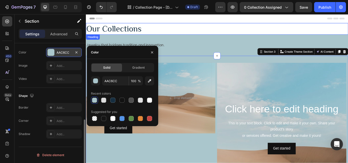
click at [219, 28] on h2 "Our Collections" at bounding box center [238, 31] width 305 height 13
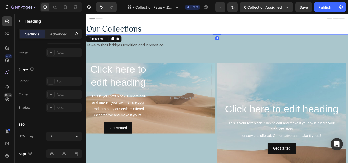
scroll to position [0, 0]
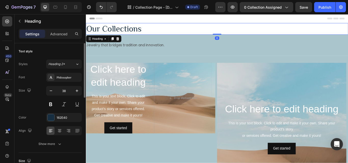
click at [219, 28] on h2 "Our Collections" at bounding box center [238, 31] width 305 height 13
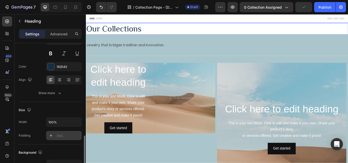
scroll to position [127, 0]
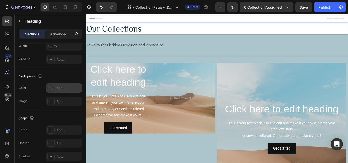
click at [56, 87] on div "Add..." at bounding box center [64, 87] width 36 height 9
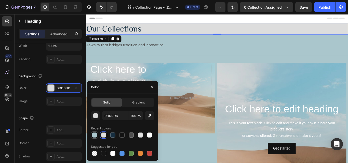
click at [93, 134] on div at bounding box center [94, 135] width 5 height 5
type input "AAC6CC"
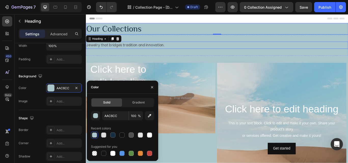
click at [208, 47] on p "Jewelry that bridges tradition and innovation." at bounding box center [238, 50] width 304 height 7
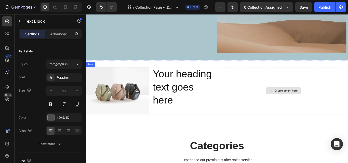
scroll to position [178, 0]
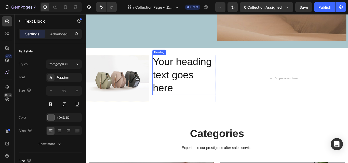
click at [230, 86] on h2 "Your heading text goes here" at bounding box center [199, 85] width 73 height 47
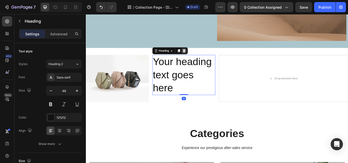
click at [198, 54] on div at bounding box center [200, 57] width 6 height 6
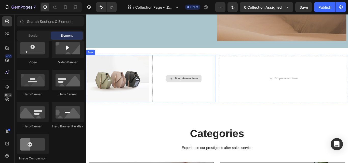
click at [151, 96] on img at bounding box center [122, 89] width 73 height 55
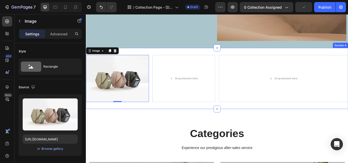
click at [219, 59] on div "Image 0 Drop element here Row Drop element here Row Section 4" at bounding box center [238, 89] width 305 height 71
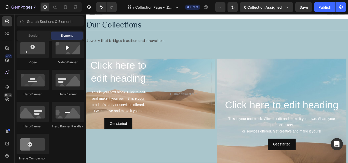
scroll to position [0, 0]
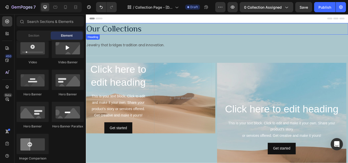
click at [153, 30] on h2 "Our Collections" at bounding box center [238, 31] width 305 height 13
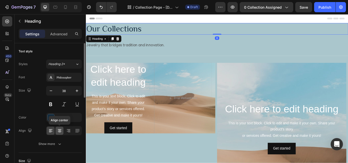
click at [60, 132] on icon at bounding box center [59, 130] width 5 height 5
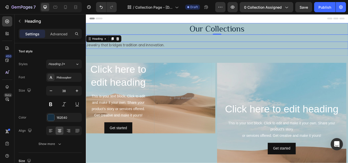
click at [145, 47] on div "Jewelry that bridges tradition and innovation." at bounding box center [238, 50] width 305 height 8
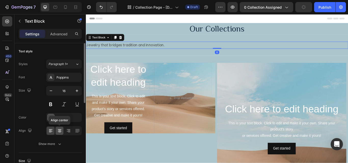
click at [60, 131] on icon at bounding box center [59, 130] width 5 height 5
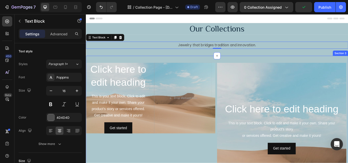
click at [347, 65] on div "Click here to edit heading Heading This is your text block. Click to edit and m…" at bounding box center [238, 147] width 305 height 169
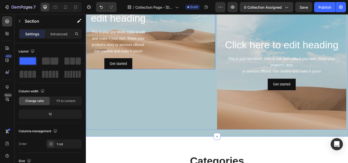
scroll to position [76, 0]
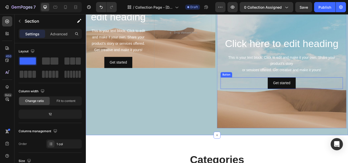
click at [328, 93] on div "Get started Button" at bounding box center [314, 94] width 143 height 13
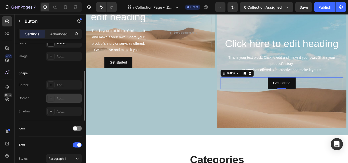
scroll to position [102, 0]
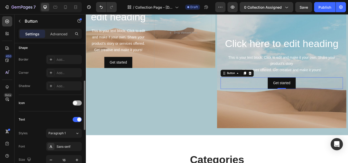
click at [75, 103] on span at bounding box center [75, 103] width 4 height 4
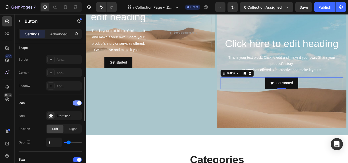
click at [75, 103] on div at bounding box center [77, 103] width 9 height 5
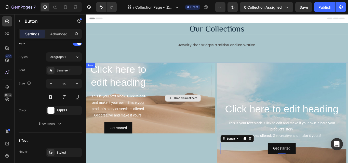
scroll to position [25, 0]
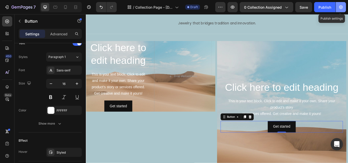
click at [343, 6] on button "button" at bounding box center [340, 7] width 10 height 10
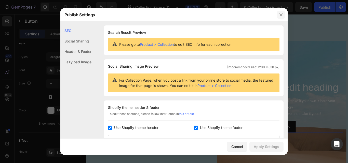
click at [280, 15] on icon "button" at bounding box center [281, 15] width 4 height 4
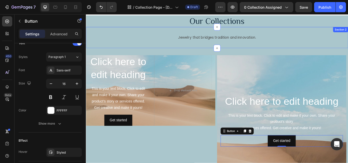
scroll to position [0, 0]
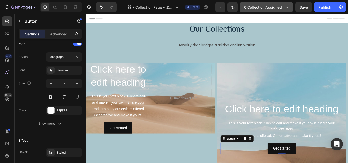
click at [287, 9] on icon "button" at bounding box center [286, 7] width 5 height 5
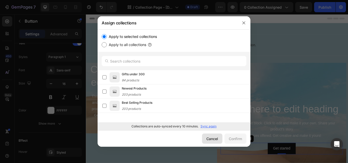
drag, startPoint x: 210, startPoint y: 138, endPoint x: 144, endPoint y: 142, distance: 66.5
click at [210, 138] on div "Cancel" at bounding box center [212, 138] width 12 height 5
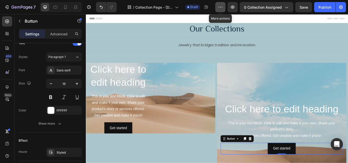
click at [221, 7] on icon "button" at bounding box center [220, 7] width 1 height 1
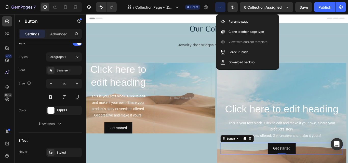
click at [221, 7] on icon "button" at bounding box center [220, 7] width 1 height 1
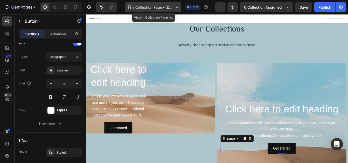
click at [178, 10] on div "/ Collection Page - Aug 25, 19:51:26" at bounding box center [153, 7] width 56 height 10
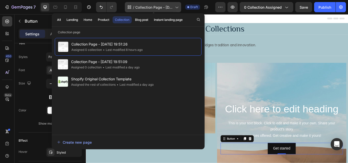
click at [178, 10] on div "/ Collection Page - Aug 25, 19:51:26" at bounding box center [153, 7] width 56 height 10
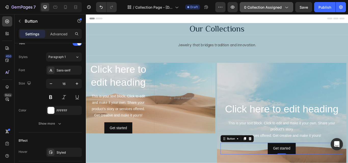
click at [271, 6] on span "0 collection assigned" at bounding box center [263, 7] width 38 height 5
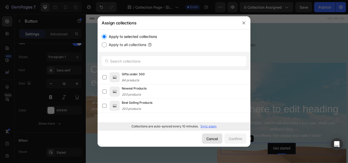
click at [214, 140] on div "Cancel" at bounding box center [212, 138] width 12 height 5
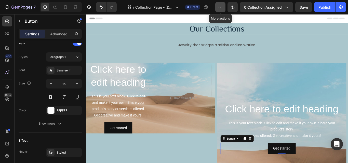
click at [223, 6] on icon "button" at bounding box center [220, 7] width 5 height 5
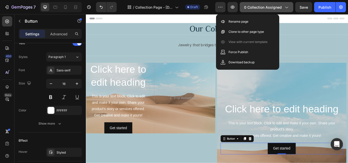
click at [289, 7] on button "0 collection assigned" at bounding box center [265, 7] width 53 height 10
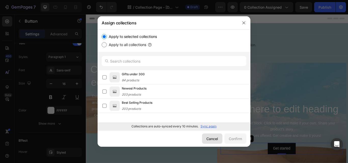
click at [211, 140] on div "Cancel" at bounding box center [212, 138] width 12 height 5
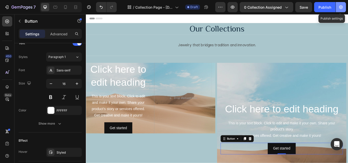
click at [339, 6] on icon "button" at bounding box center [341, 7] width 4 height 4
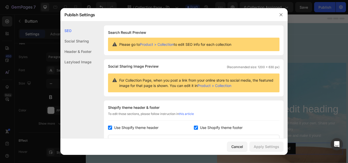
click at [73, 57] on div "Header & Footer" at bounding box center [75, 62] width 31 height 10
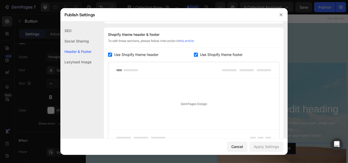
scroll to position [74, 0]
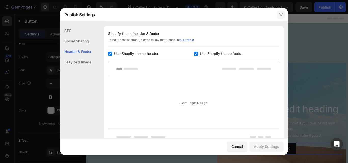
click at [281, 16] on icon "button" at bounding box center [281, 15] width 4 height 4
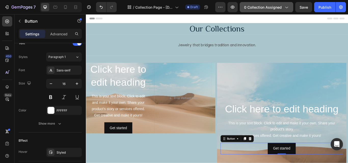
click at [287, 7] on icon "button" at bounding box center [286, 7] width 5 height 5
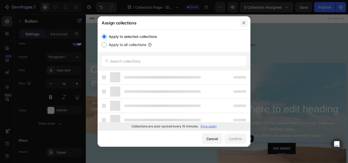
click at [243, 24] on icon "button" at bounding box center [244, 23] width 4 height 4
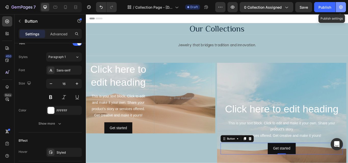
click at [340, 5] on icon "button" at bounding box center [340, 7] width 5 height 5
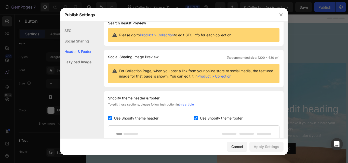
scroll to position [0, 0]
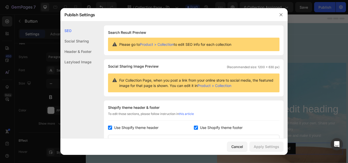
click at [158, 45] on link "Product > Collection" at bounding box center [157, 44] width 34 height 4
click at [279, 13] on icon "button" at bounding box center [281, 15] width 4 height 4
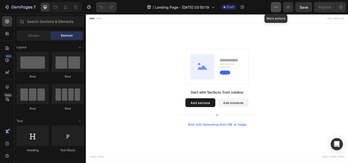
click at [276, 4] on button "button" at bounding box center [276, 7] width 10 height 10
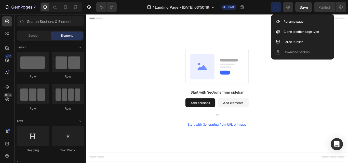
click at [275, 7] on icon "button" at bounding box center [275, 7] width 5 height 5
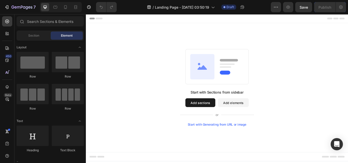
click at [215, 118] on button "Add sections" at bounding box center [219, 117] width 35 height 10
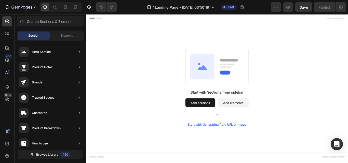
click at [255, 118] on button "Add elements" at bounding box center [257, 117] width 36 height 10
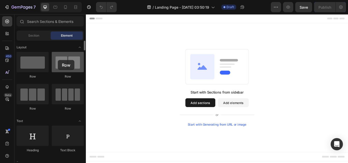
drag, startPoint x: 73, startPoint y: 64, endPoint x: 59, endPoint y: 62, distance: 14.1
click at [59, 62] on div at bounding box center [68, 62] width 32 height 20
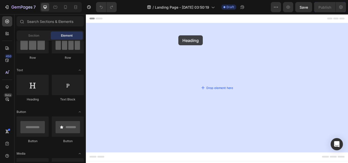
drag, startPoint x: 133, startPoint y: 93, endPoint x: 193, endPoint y: 39, distance: 81.3
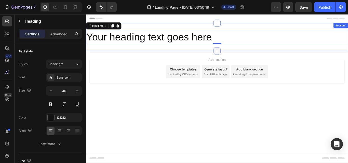
click at [237, 55] on icon at bounding box center [238, 57] width 4 height 4
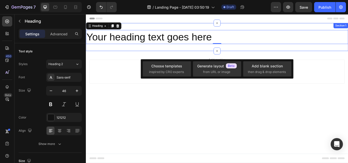
click at [131, 76] on div "Add section Choose templates inspired by CRO experts Generate layout from URL o…" at bounding box center [238, 81] width 297 height 28
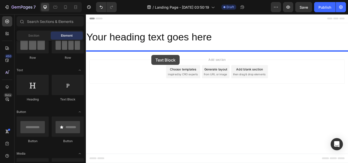
drag, startPoint x: 168, startPoint y: 97, endPoint x: 162, endPoint y: 62, distance: 35.4
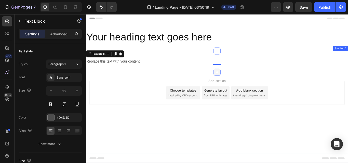
click at [241, 82] on div at bounding box center [238, 82] width 8 height 8
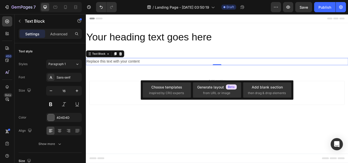
click at [119, 105] on div "Add section Choose templates inspired by CRO experts Generate layout from URL o…" at bounding box center [238, 106] width 297 height 28
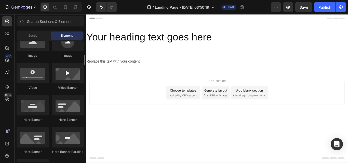
scroll to position [204, 0]
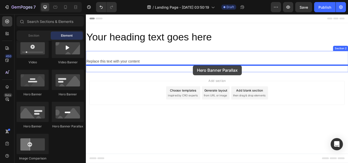
drag, startPoint x: 159, startPoint y: 125, endPoint x: 210, endPoint y: 75, distance: 72.7
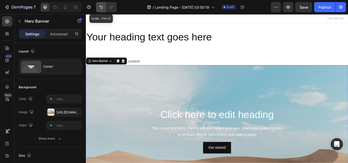
click at [103, 7] on icon "Undo/Redo" at bounding box center [100, 7] width 5 height 5
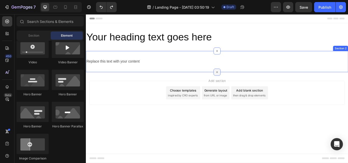
click at [239, 84] on div at bounding box center [238, 82] width 8 height 8
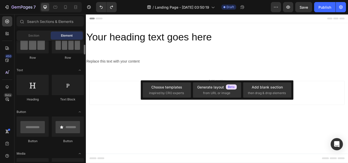
scroll to position [0, 0]
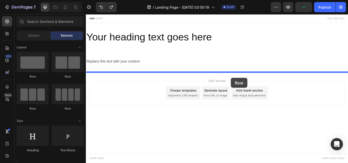
drag, startPoint x: 163, startPoint y: 86, endPoint x: 255, endPoint y: 89, distance: 91.9
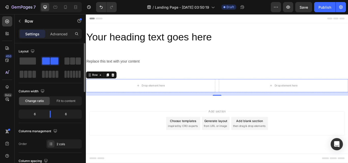
click at [35, 32] on p "Settings" at bounding box center [32, 33] width 14 height 5
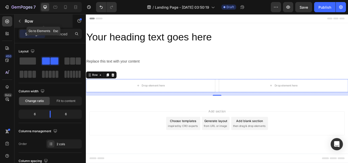
click at [25, 19] on p "Row" at bounding box center [46, 21] width 43 height 6
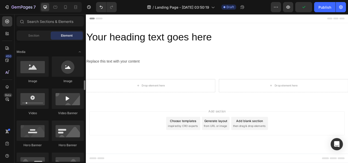
scroll to position [178, 0]
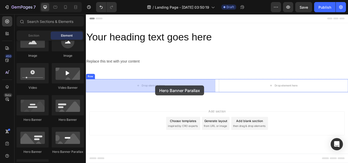
drag, startPoint x: 156, startPoint y: 155, endPoint x: 166, endPoint y: 97, distance: 58.3
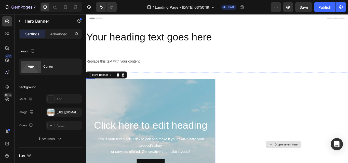
click at [270, 118] on div "Drop element here" at bounding box center [316, 166] width 151 height 153
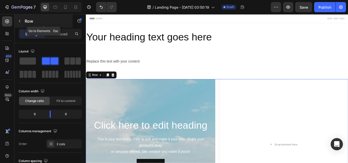
click at [24, 23] on div "Row" at bounding box center [44, 21] width 58 height 13
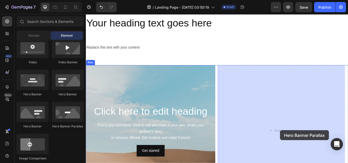
scroll to position [34, 0]
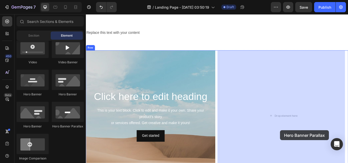
drag, startPoint x: 157, startPoint y: 131, endPoint x: 312, endPoint y: 149, distance: 156.0
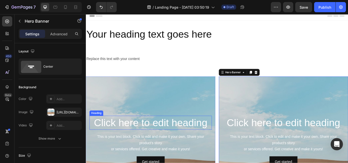
scroll to position [0, 0]
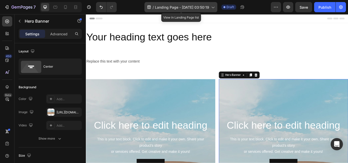
click at [213, 6] on icon at bounding box center [212, 7] width 5 height 5
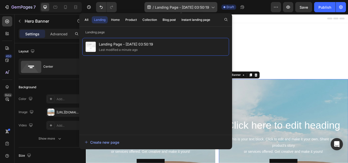
click at [213, 6] on icon at bounding box center [212, 7] width 5 height 5
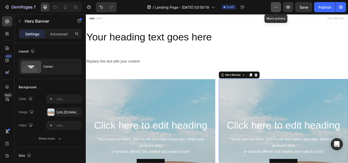
click at [278, 4] on button "button" at bounding box center [276, 7] width 10 height 10
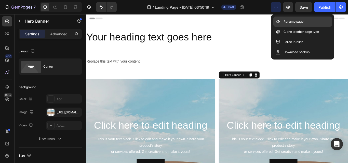
click at [279, 20] on icon at bounding box center [277, 21] width 5 height 5
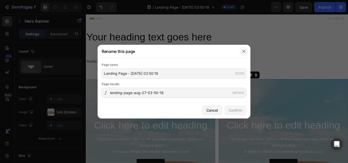
click at [244, 51] on icon "button" at bounding box center [243, 51] width 3 height 3
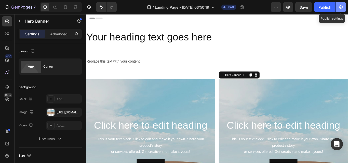
click at [343, 8] on icon "button" at bounding box center [340, 7] width 5 height 5
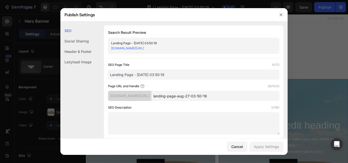
click at [144, 47] on link "[DOMAIN_NAME][URL]" at bounding box center [127, 48] width 33 height 4
click at [177, 95] on input "landing-page-aug-27-03-50-19" at bounding box center [215, 96] width 128 height 10
drag, startPoint x: 227, startPoint y: 93, endPoint x: 167, endPoint y: 99, distance: 59.5
click at [167, 99] on input "landing-page-aug-27-03-50-19" at bounding box center [215, 96] width 128 height 10
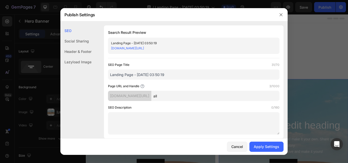
type input "all"
click at [230, 152] on div "Cancel Apply Settings" at bounding box center [173, 147] width 227 height 16
click at [234, 147] on div "Cancel" at bounding box center [237, 146] width 12 height 5
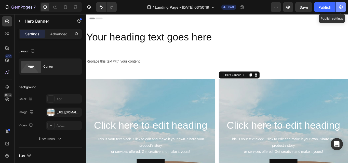
click at [343, 7] on button "button" at bounding box center [340, 7] width 10 height 10
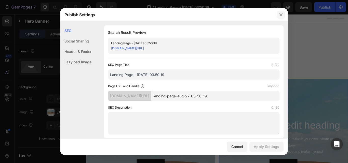
click at [279, 16] on icon "button" at bounding box center [281, 15] width 4 height 4
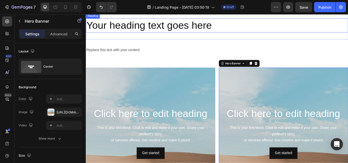
scroll to position [25, 0]
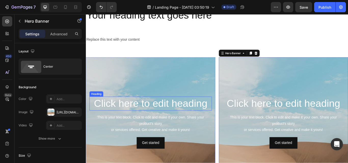
click at [142, 117] on h2 "Click here to edit heading" at bounding box center [161, 118] width 143 height 16
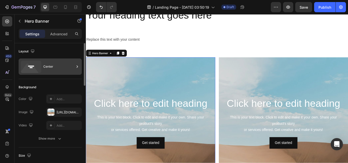
click at [54, 64] on div "Center" at bounding box center [58, 67] width 31 height 12
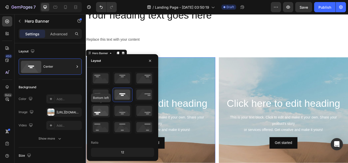
click at [100, 115] on icon at bounding box center [100, 110] width 19 height 13
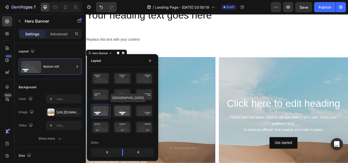
click at [119, 111] on icon at bounding box center [122, 110] width 19 height 13
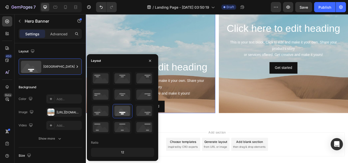
scroll to position [127, 0]
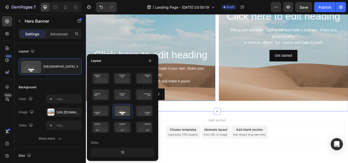
click at [223, 126] on div "Click here to edit heading Heading This is your text block. Click to edit and m…" at bounding box center [238, 41] width 305 height 173
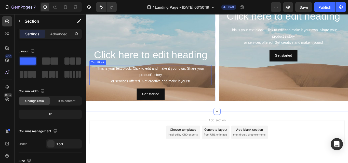
click at [180, 79] on div "This is your text block. Click to edit and make it your own. Share your product…" at bounding box center [161, 85] width 143 height 23
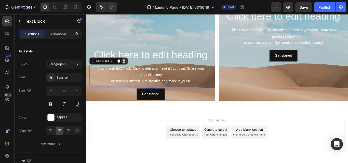
click at [131, 67] on div at bounding box center [130, 69] width 6 height 6
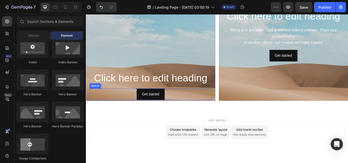
click at [183, 108] on div "Get started Button" at bounding box center [161, 107] width 143 height 13
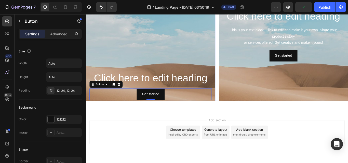
click at [179, 58] on div "Background Image" at bounding box center [161, 79] width 151 height 229
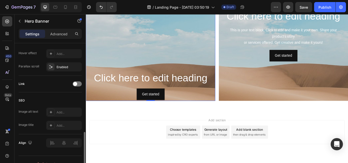
scroll to position [289, 0]
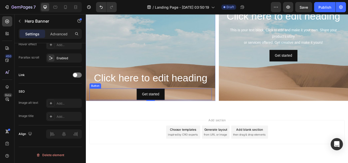
click at [136, 109] on div "Get started Button" at bounding box center [161, 107] width 143 height 13
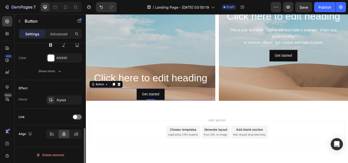
scroll to position [0, 0]
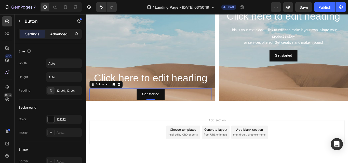
click at [56, 34] on p "Advanced" at bounding box center [58, 33] width 17 height 5
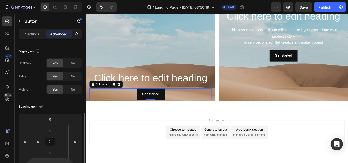
scroll to position [51, 0]
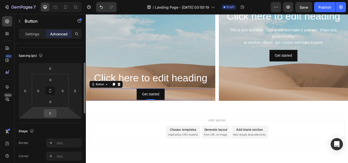
click at [51, 113] on input "0" at bounding box center [50, 113] width 10 height 8
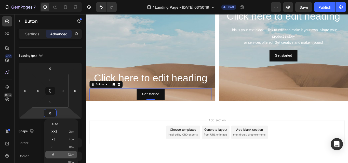
click at [60, 154] on p "M 12px" at bounding box center [62, 155] width 23 height 4
type input "12"
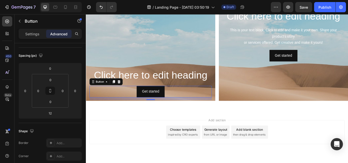
click at [130, 131] on div "Add section Choose templates inspired by CRO experts Generate layout from URL o…" at bounding box center [238, 159] width 305 height 63
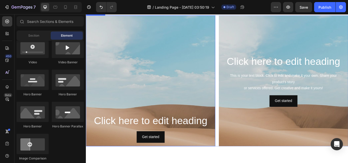
scroll to position [76, 0]
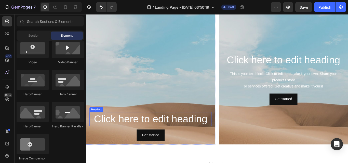
click at [165, 138] on h2 "Click here to edit heading" at bounding box center [161, 137] width 143 height 16
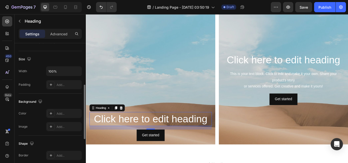
scroll to position [0, 0]
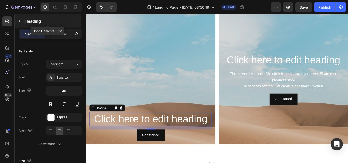
click at [21, 20] on icon "button" at bounding box center [20, 21] width 4 height 4
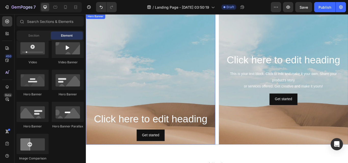
click at [132, 61] on div "Background Image" at bounding box center [161, 125] width 151 height 229
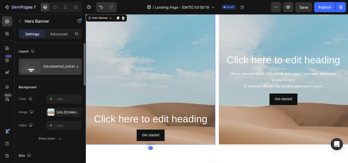
click at [59, 66] on div "[GEOGRAPHIC_DATA]" at bounding box center [58, 67] width 31 height 12
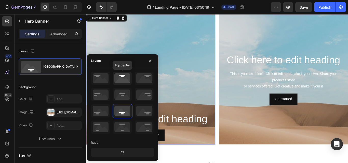
click at [122, 77] on icon at bounding box center [122, 78] width 19 height 13
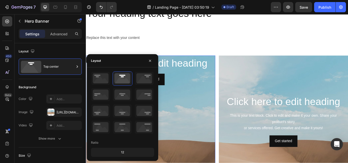
scroll to position [25, 0]
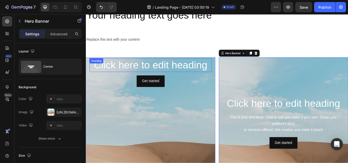
click at [226, 72] on h2 "Click here to edit heading" at bounding box center [161, 74] width 143 height 16
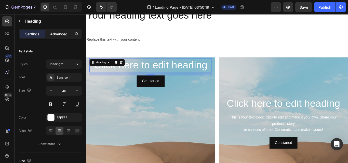
click at [62, 36] on p "Advanced" at bounding box center [58, 33] width 17 height 5
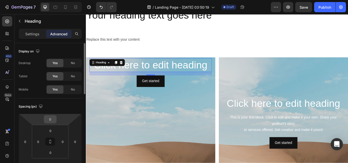
click at [53, 121] on input "0" at bounding box center [50, 120] width 10 height 8
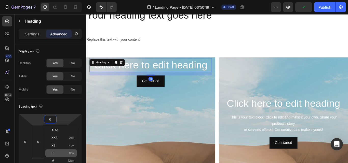
click at [65, 155] on div "S 8px" at bounding box center [61, 153] width 32 height 8
type input "8"
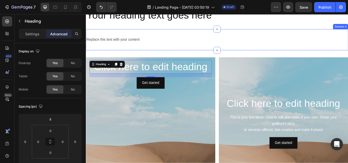
click at [205, 49] on div "Replace this text with your content Text Block Section 2" at bounding box center [238, 44] width 305 height 25
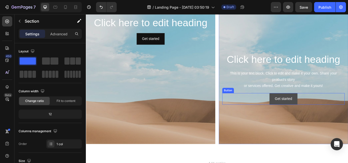
scroll to position [39, 0]
